Goal: Information Seeking & Learning: Learn about a topic

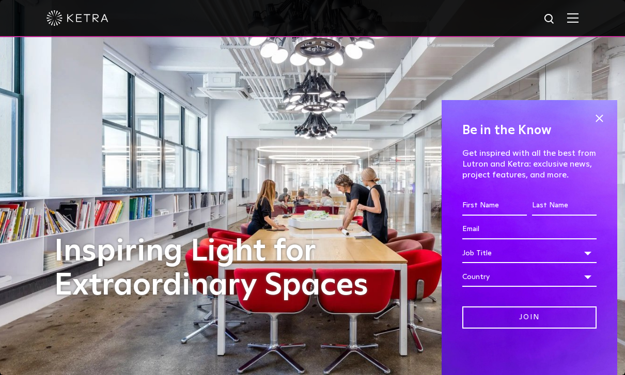
click at [599, 121] on span at bounding box center [598, 118] width 15 height 15
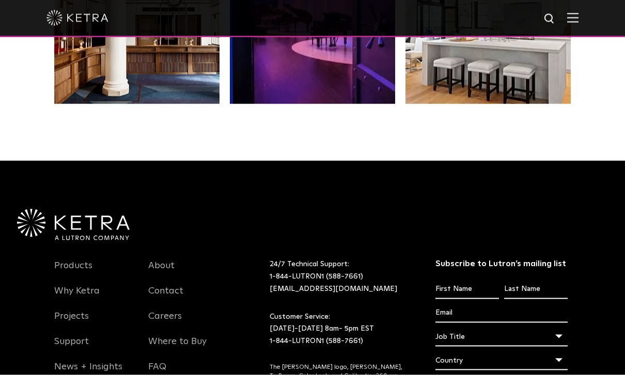
scroll to position [2055, 0]
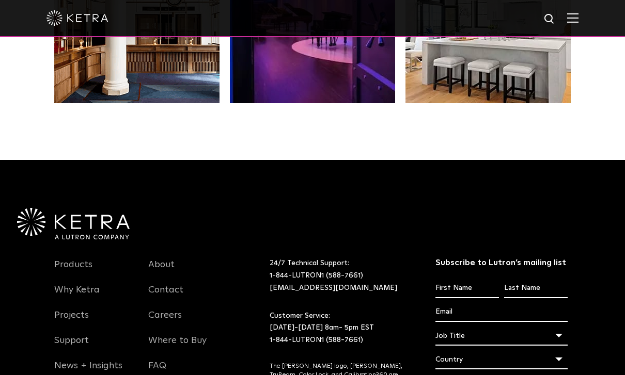
click at [73, 283] on link "Products" at bounding box center [73, 271] width 38 height 24
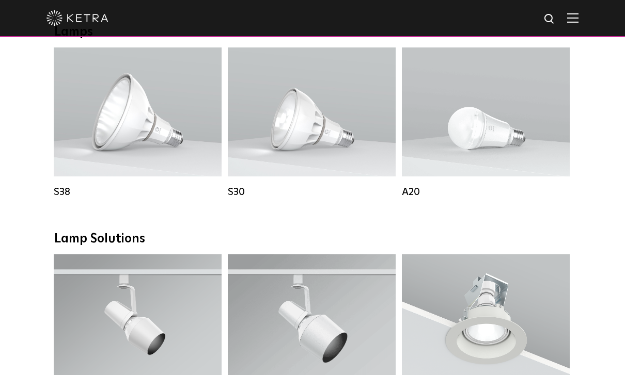
scroll to position [760, 0]
click at [477, 126] on div "Lumen Output: 600 / 800 Colors: White / Black Base Type: E26 Edison Base / GU24…" at bounding box center [485, 112] width 137 height 91
click at [471, 119] on div "Lumen Output: 600 / 800 Colors: White / Black Base Type: E26 Edison Base / GU24…" at bounding box center [485, 112] width 137 height 91
click at [410, 194] on div "A20" at bounding box center [486, 192] width 168 height 12
click at [416, 192] on div "A20" at bounding box center [486, 192] width 168 height 12
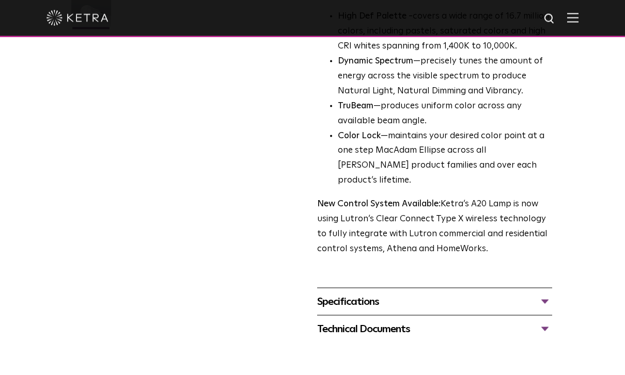
scroll to position [328, 0]
click at [346, 321] on div "Technical Documents" at bounding box center [434, 329] width 235 height 17
click at [337, 293] on div "Specifications" at bounding box center [434, 301] width 235 height 17
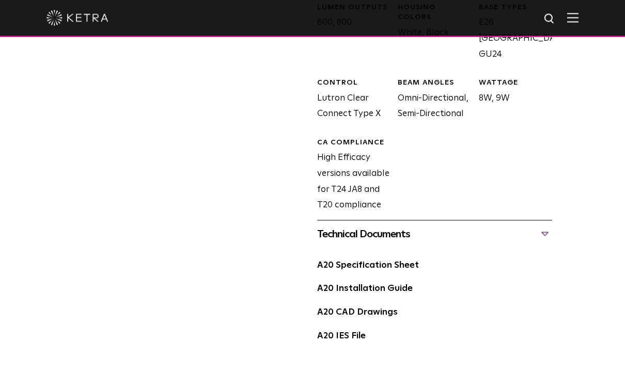
scroll to position [651, 0]
click at [335, 261] on link "A20 Specification Sheet" at bounding box center [368, 265] width 102 height 9
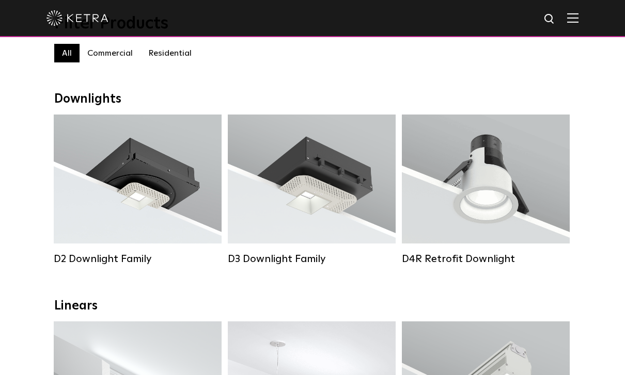
scroll to position [117, 0]
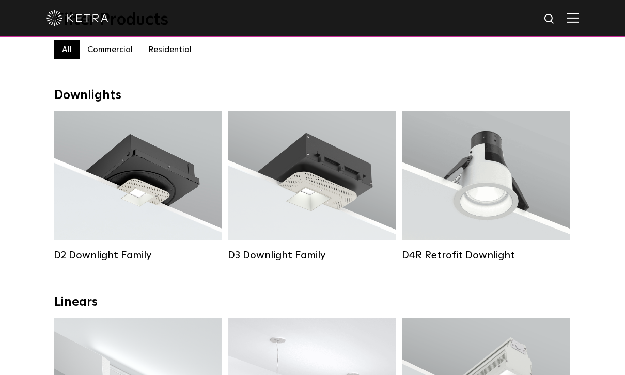
click at [302, 185] on div "Lumen Output: 700 / 900 / 1100 Colors: White / Black / Silver / Bronze / Painta…" at bounding box center [311, 175] width 137 height 91
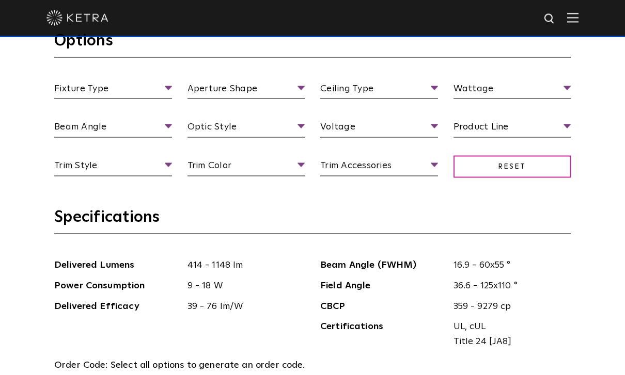
scroll to position [971, 0]
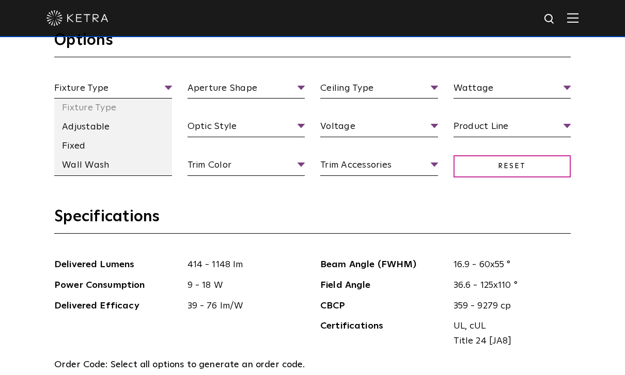
click at [73, 156] on li "Fixed" at bounding box center [113, 146] width 118 height 19
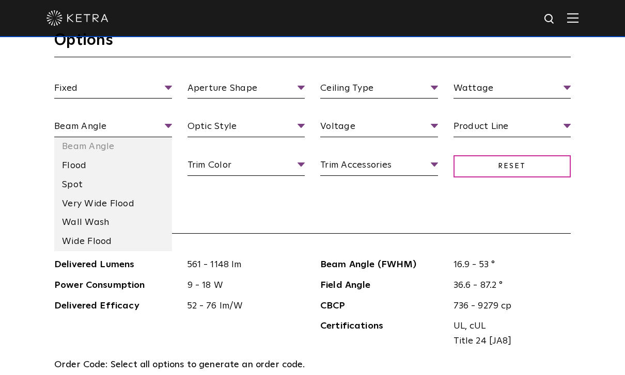
click at [68, 176] on li "Flood" at bounding box center [113, 165] width 118 height 19
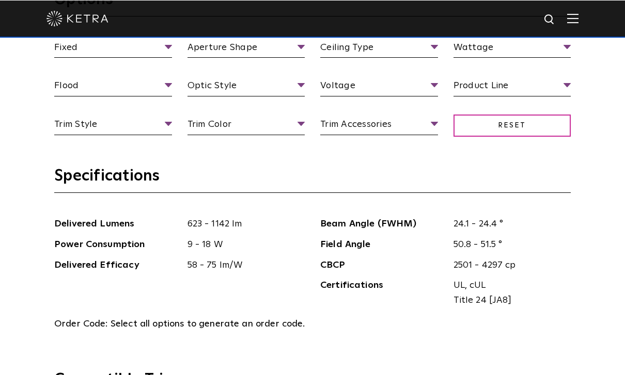
scroll to position [1012, 0]
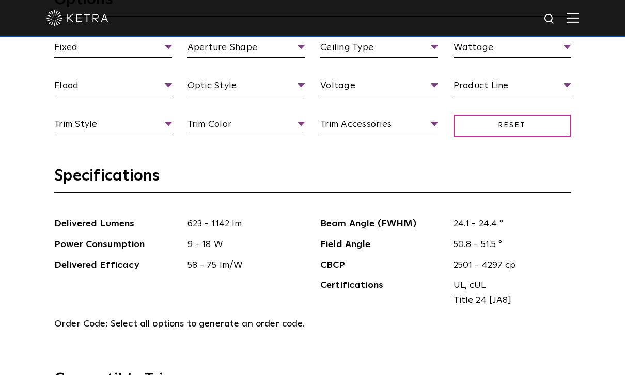
click at [58, 97] on span "Flood" at bounding box center [113, 88] width 118 height 18
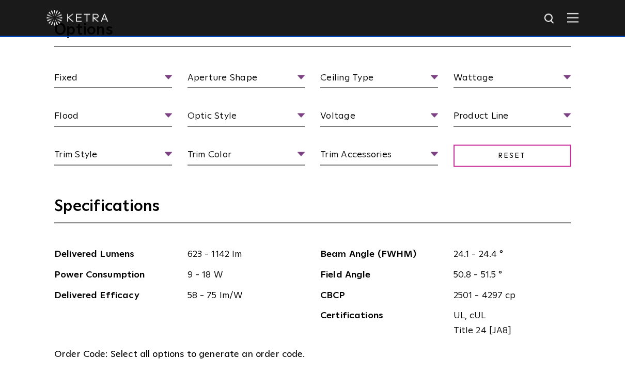
scroll to position [982, 0]
click at [319, 223] on h3 "Specifications" at bounding box center [312, 209] width 516 height 27
click at [395, 186] on div "Fixed Fixture Type Adjustable Fixed Wall Wash Aperture Shape Aperture [GEOGRAPH…" at bounding box center [312, 128] width 532 height 116
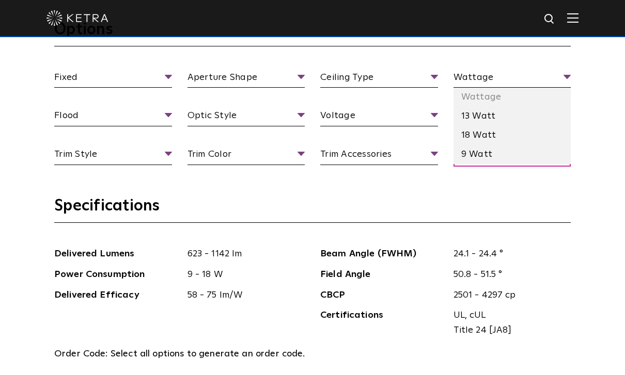
click at [485, 145] on li "18 Watt" at bounding box center [512, 135] width 118 height 19
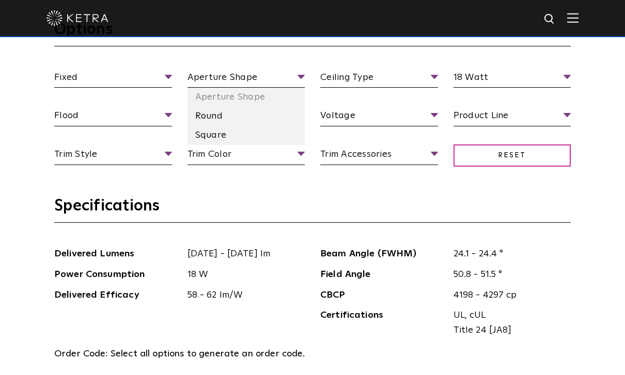
click at [213, 126] on li "Round" at bounding box center [246, 116] width 118 height 19
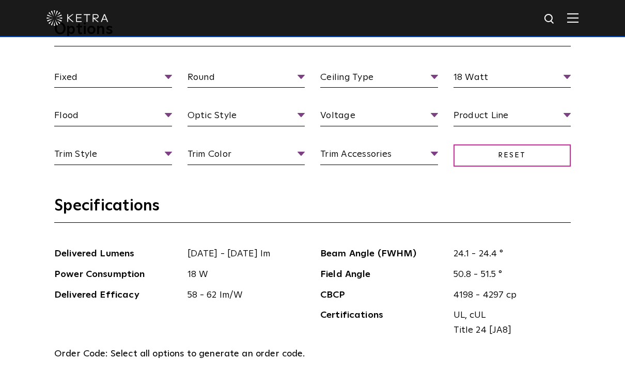
click at [319, 196] on section "Options Fixed Fixture Type Adjustable Fixed Wall Wash Round Aperture [GEOGRAPHI…" at bounding box center [312, 108] width 516 height 177
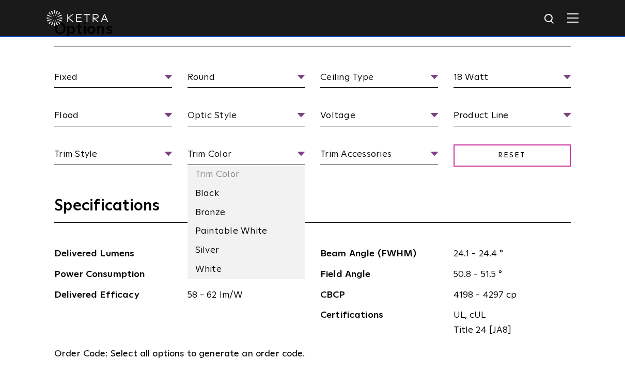
click at [330, 223] on h3 "Specifications" at bounding box center [312, 209] width 516 height 27
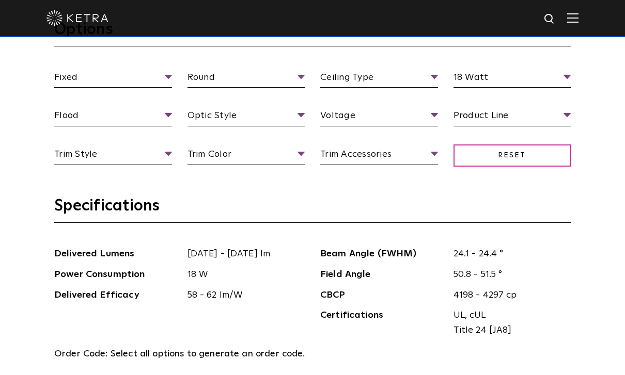
click at [295, 196] on section "Options Fixed Fixture Type Adjustable Fixed Wall Wash Round Aperture [GEOGRAPHI…" at bounding box center [312, 108] width 516 height 177
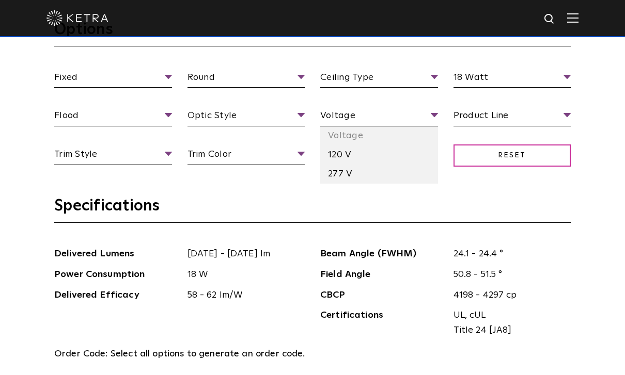
click at [340, 165] on li "120 V" at bounding box center [379, 155] width 118 height 19
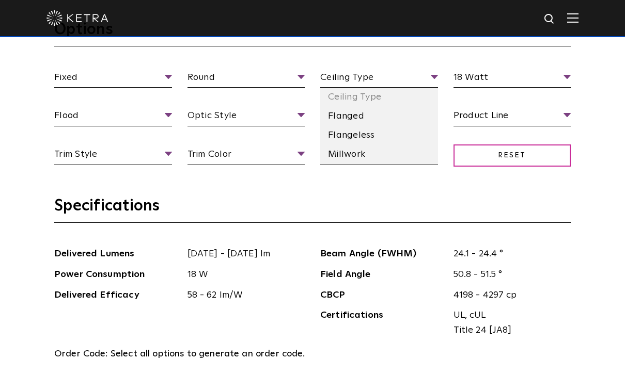
click at [371, 196] on section "Options Fixed Fixture Type Adjustable Fixed Wall Wash Round Aperture [GEOGRAPHI…" at bounding box center [312, 108] width 516 height 177
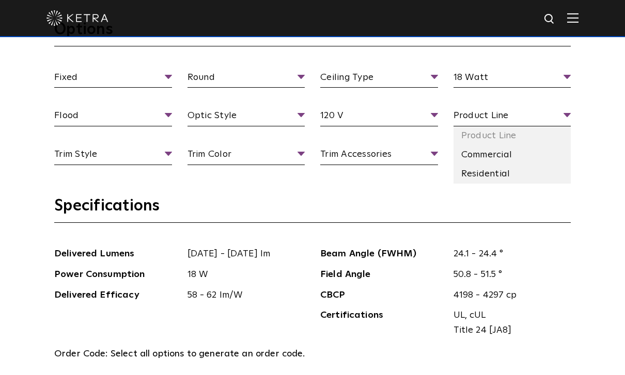
click at [473, 184] on li "Residential" at bounding box center [512, 174] width 118 height 19
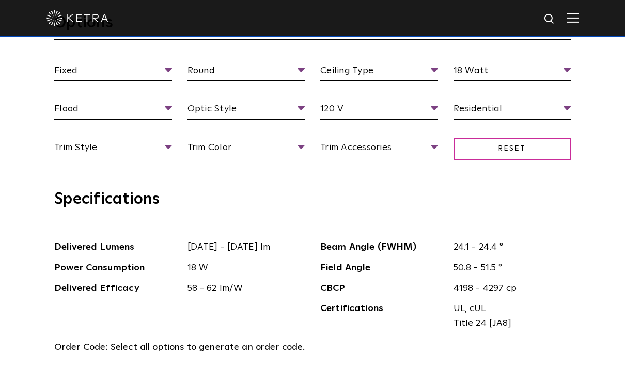
scroll to position [989, 0]
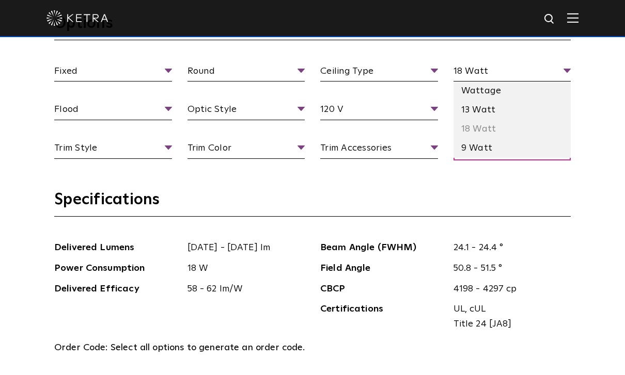
click at [482, 120] on li "13 Watt" at bounding box center [512, 110] width 118 height 19
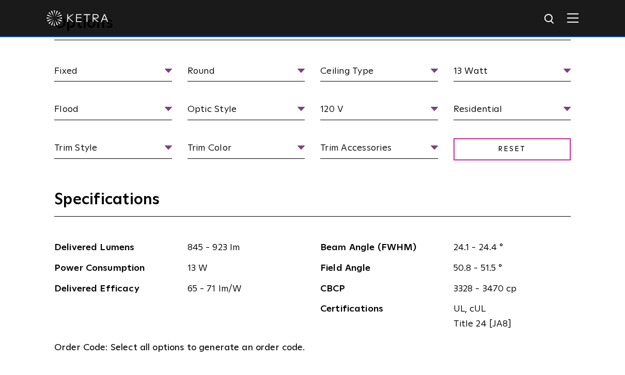
click at [477, 82] on span "13 Watt" at bounding box center [512, 73] width 118 height 18
click at [480, 82] on span "13 Watt" at bounding box center [512, 73] width 118 height 18
click at [565, 82] on span "13 Watt" at bounding box center [512, 73] width 118 height 18
click at [487, 82] on span "13 Watt" at bounding box center [512, 73] width 118 height 18
click at [465, 82] on span "13 Watt" at bounding box center [512, 73] width 118 height 18
